Goal: Use online tool/utility

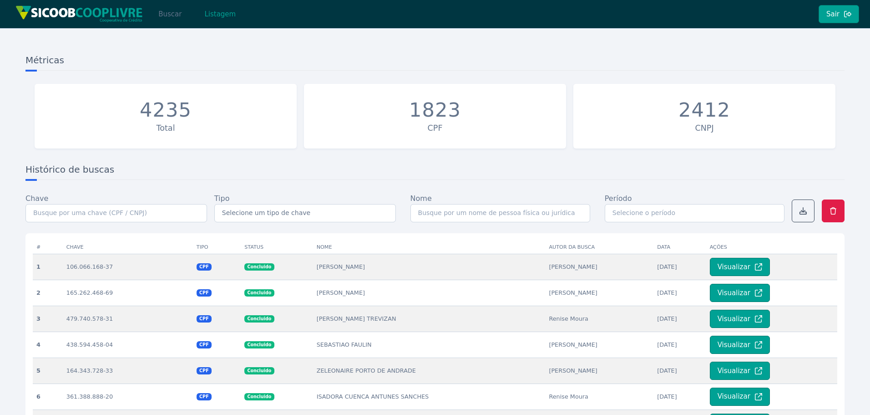
click at [160, 16] on button "Buscar" at bounding box center [170, 14] width 39 height 18
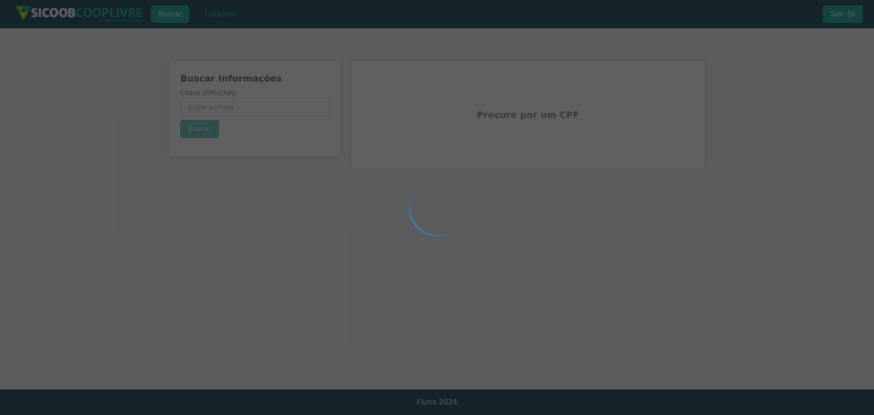
click at [238, 104] on div at bounding box center [437, 207] width 874 height 415
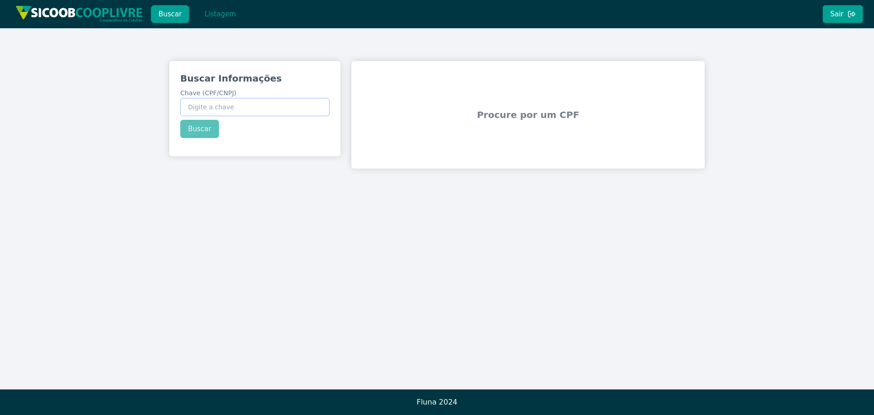
click at [236, 110] on input "Chave (CPF/CNPJ)" at bounding box center [254, 107] width 149 height 18
paste input "19.487.302/0001-64"
type input "19.487.302/0001-64"
click at [202, 134] on div "Buscar Informações Chave (CPF/CNPJ) 19.487.302/0001-64 Buscar" at bounding box center [254, 105] width 171 height 88
click at [201, 130] on button "Buscar" at bounding box center [199, 129] width 39 height 18
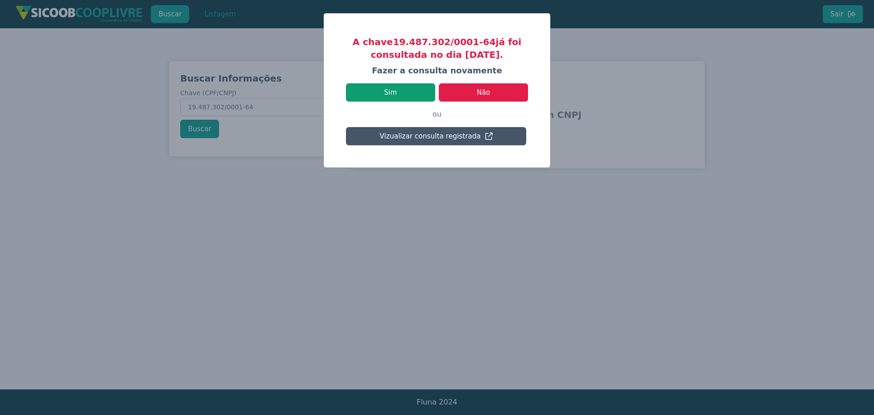
click at [399, 91] on button "Sim" at bounding box center [390, 92] width 89 height 18
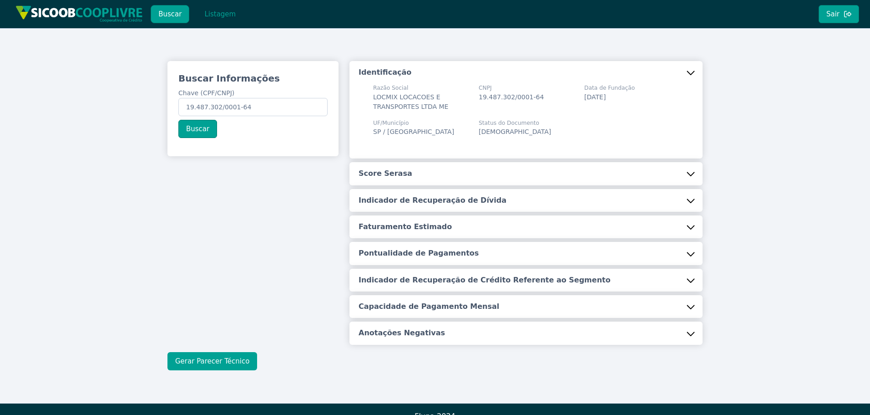
click at [218, 359] on button "Gerar Parecer Técnico" at bounding box center [212, 361] width 90 height 18
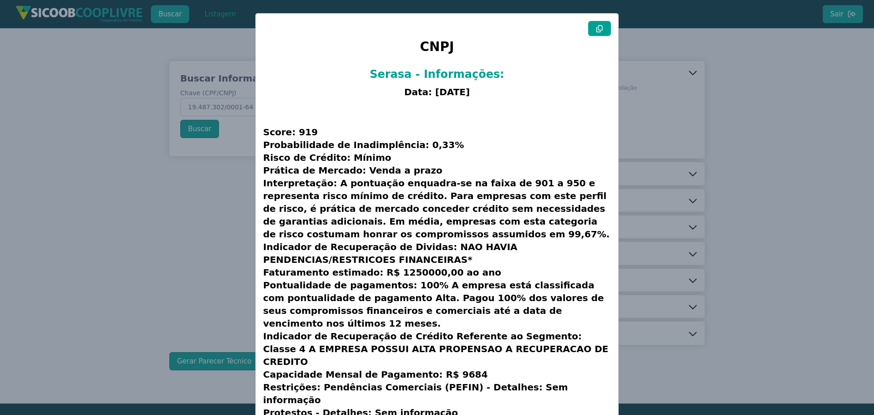
click at [598, 31] on icon at bounding box center [599, 28] width 7 height 7
click at [597, 26] on icon at bounding box center [599, 28] width 7 height 7
